Goal: Task Accomplishment & Management: Manage account settings

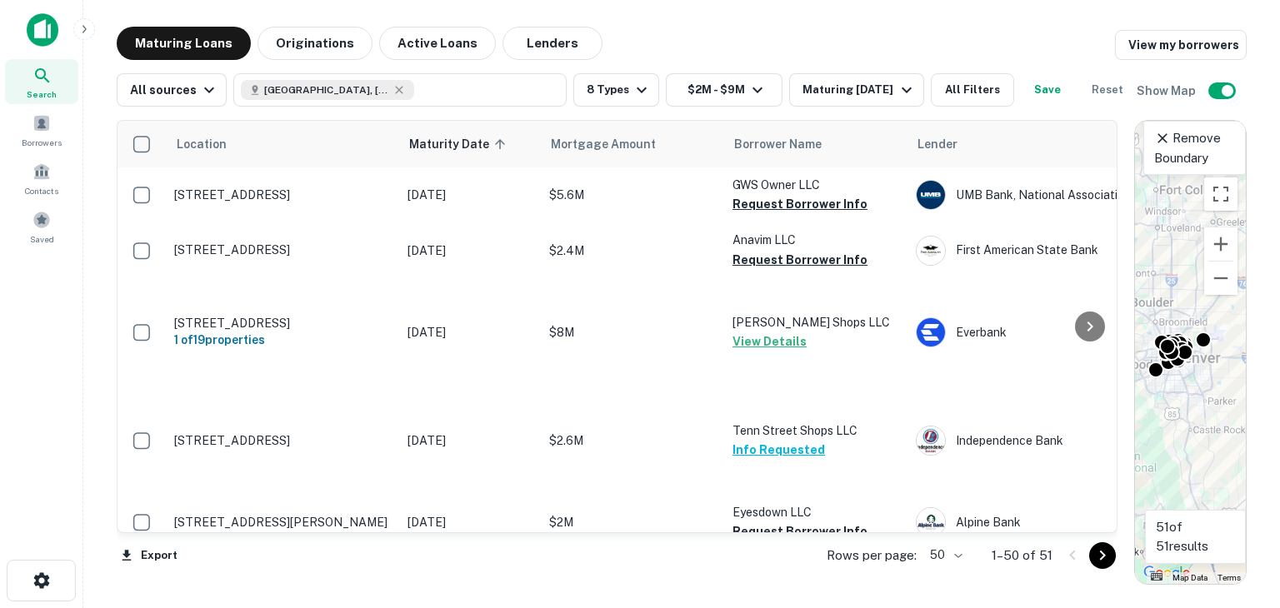
scroll to position [1833, 0]
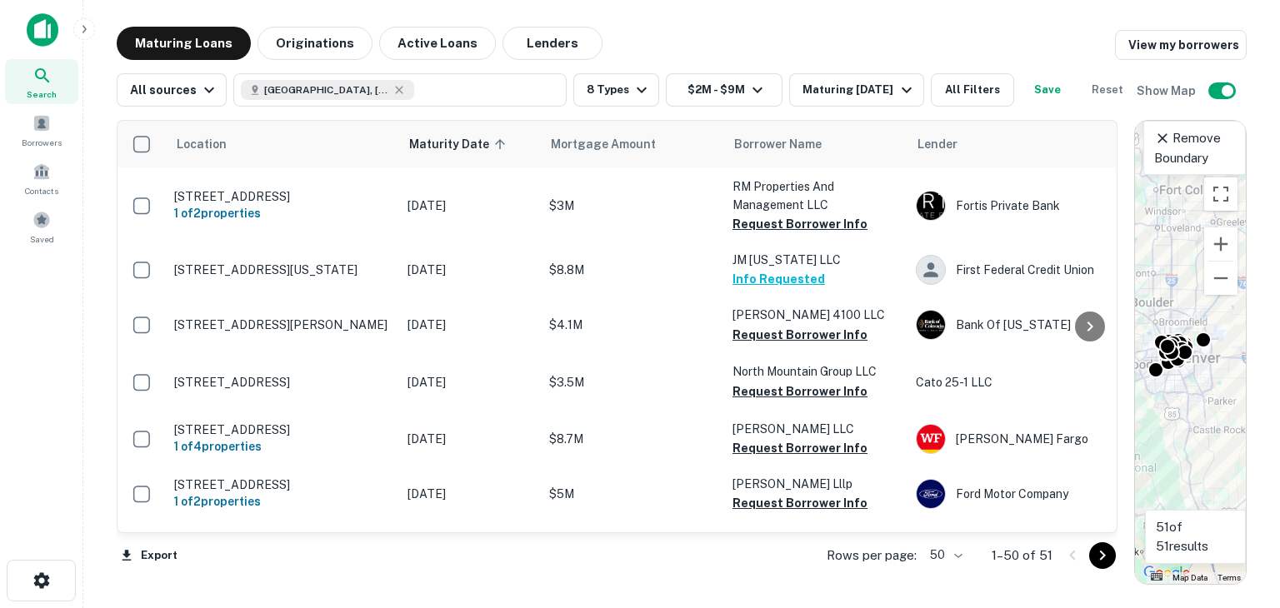
click at [37, 29] on img at bounding box center [43, 29] width 32 height 33
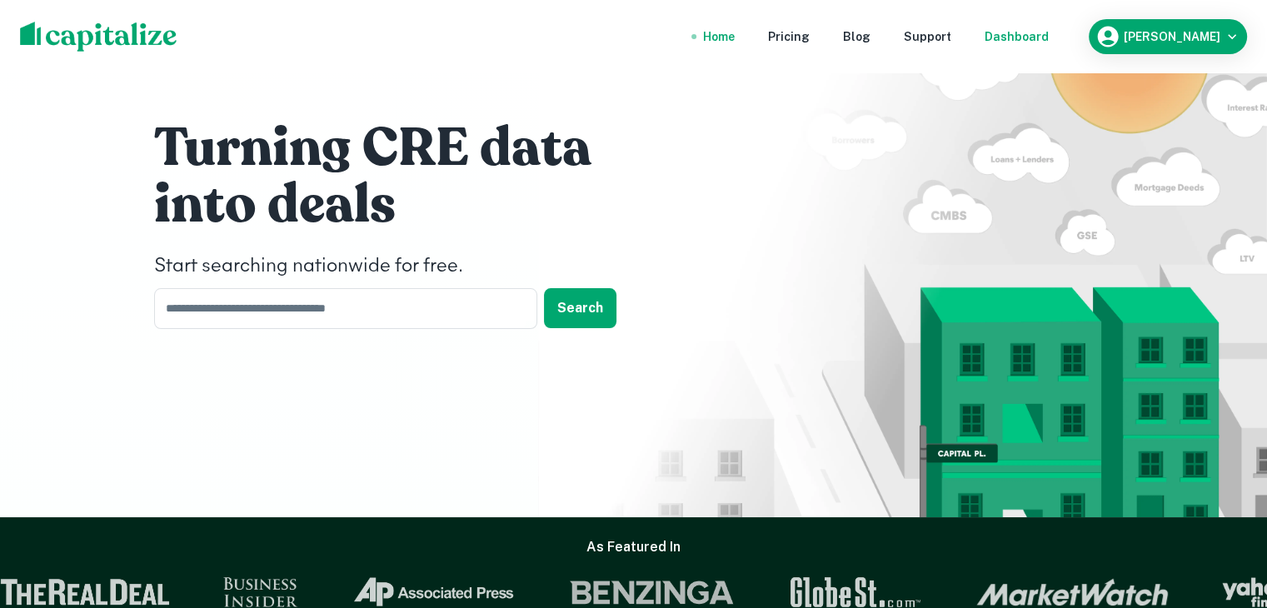
click at [1017, 33] on div "Dashboard" at bounding box center [1017, 36] width 64 height 18
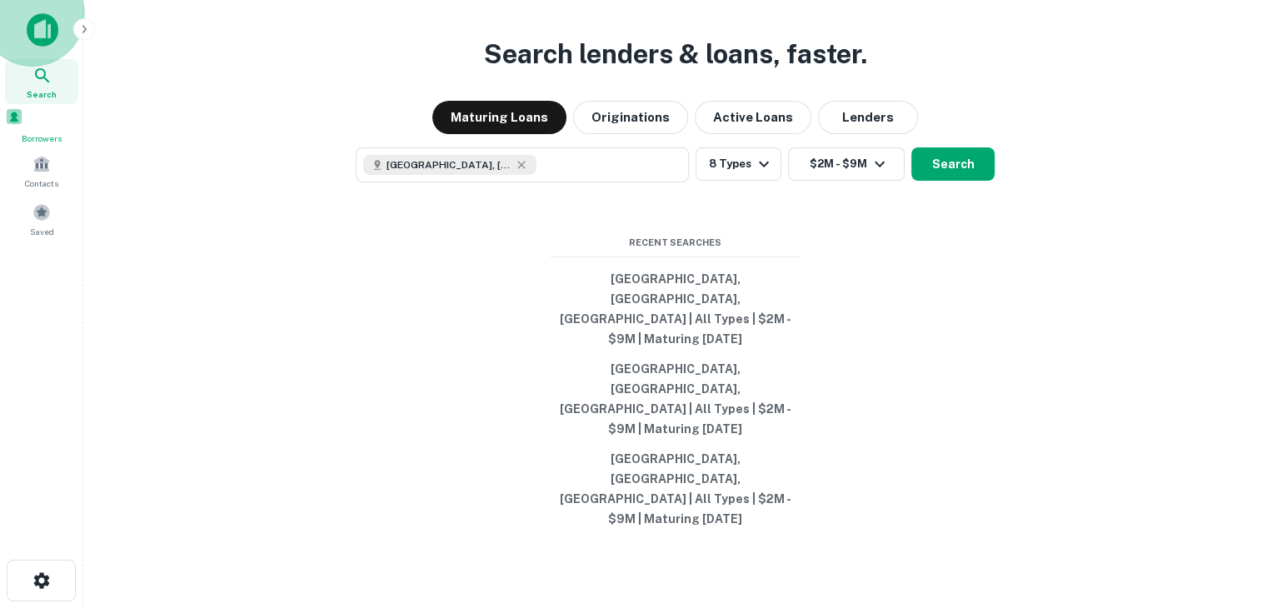
click at [23, 121] on span at bounding box center [14, 116] width 18 height 18
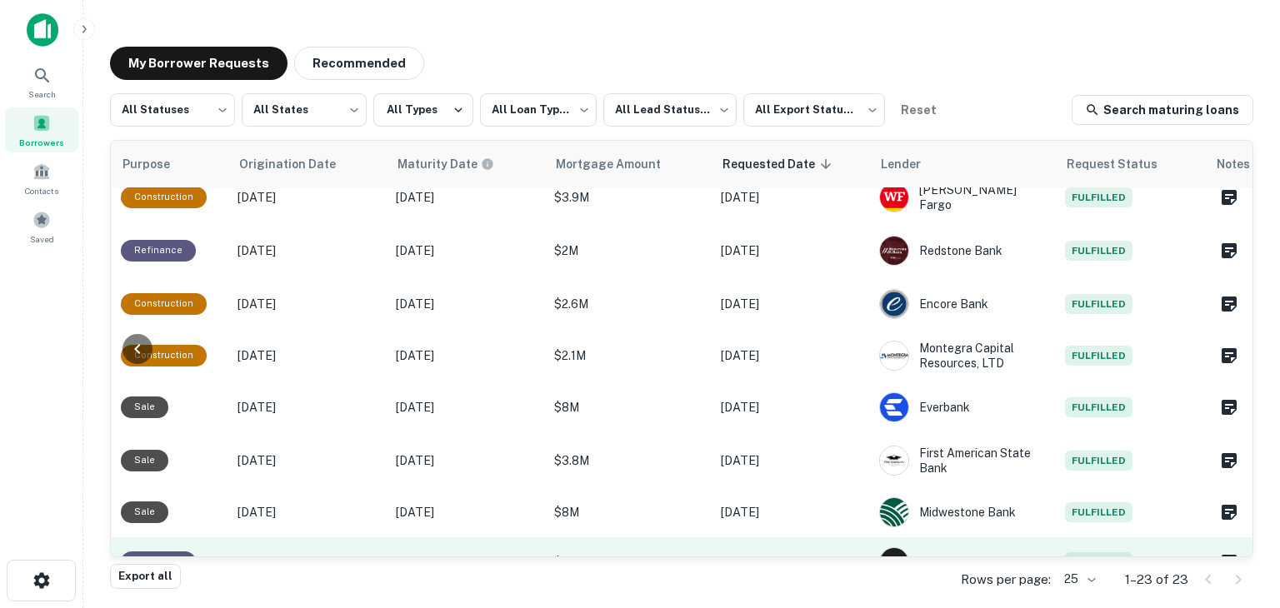
scroll to position [509, 830]
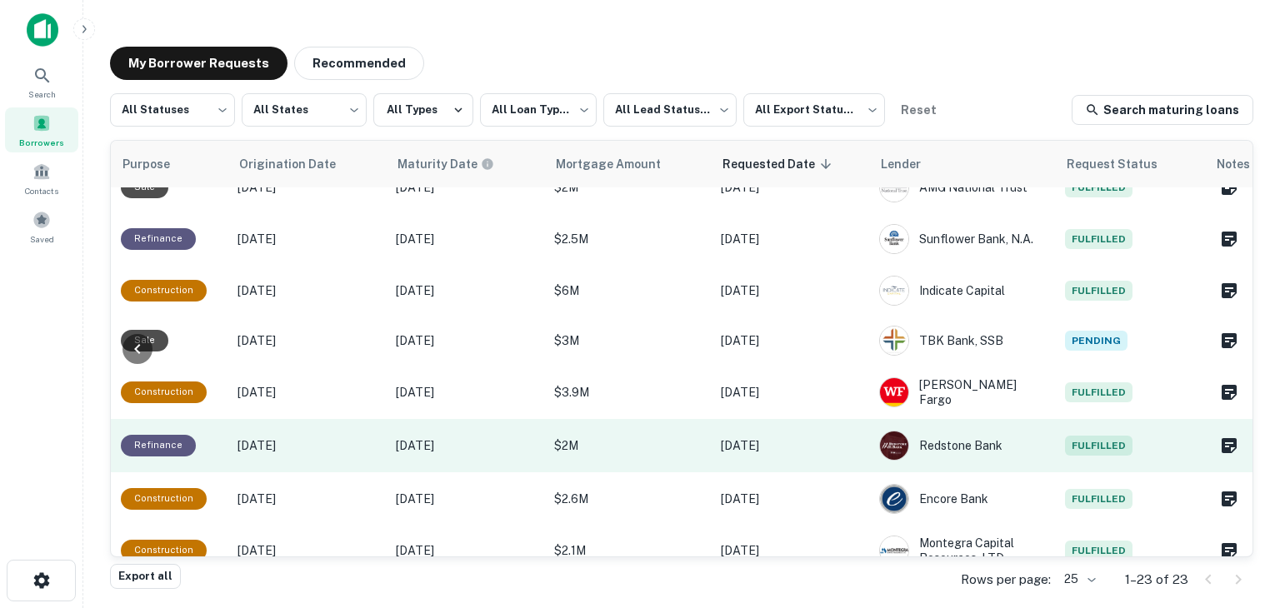
click at [654, 437] on p "$2M" at bounding box center [629, 446] width 150 height 18
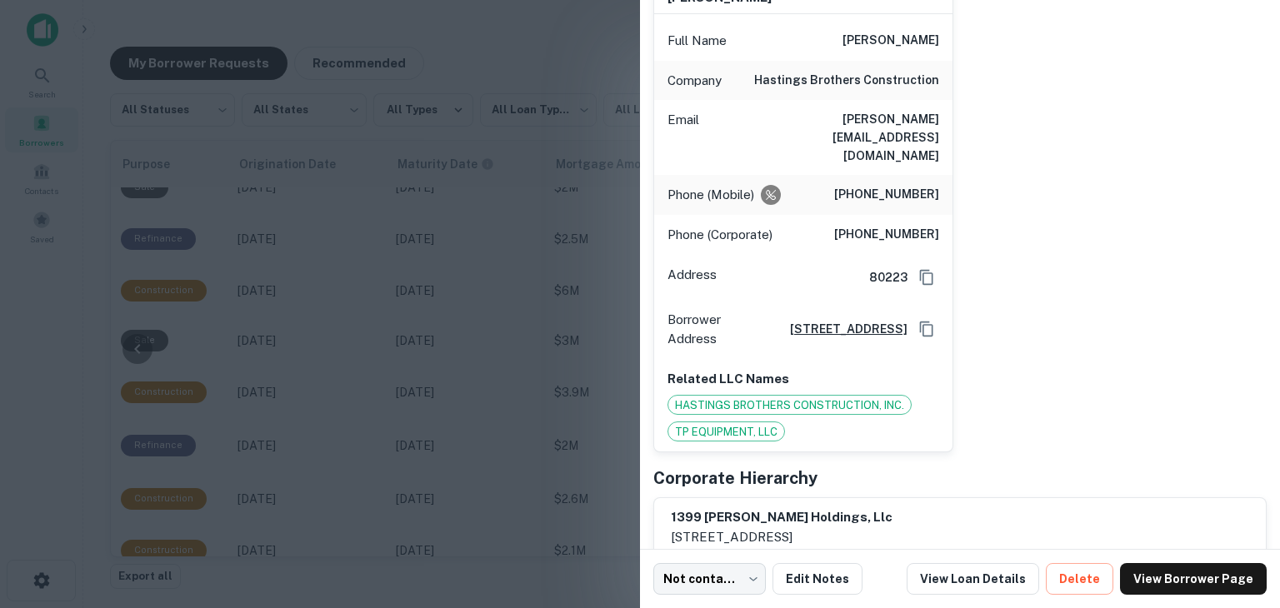
scroll to position [0, 0]
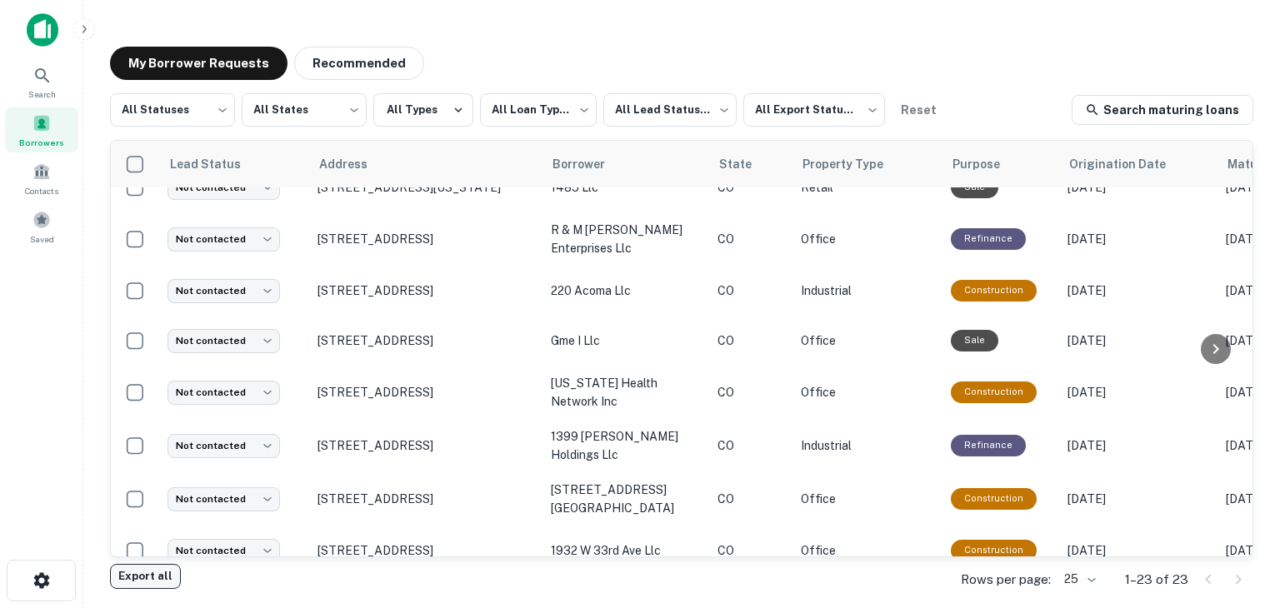
click at [152, 578] on button "Export all" at bounding box center [145, 576] width 71 height 25
